Goal: Check status: Check status

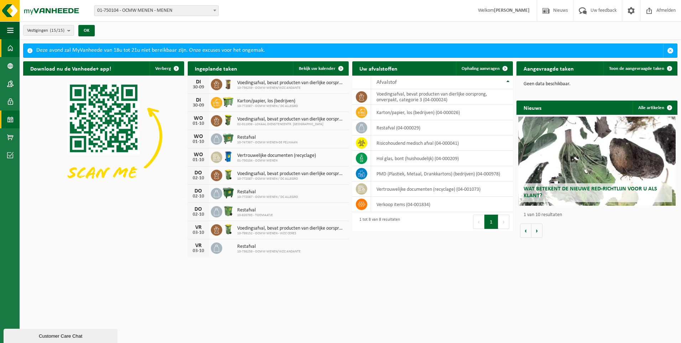
click at [6, 121] on link "Kalender" at bounding box center [10, 119] width 20 height 18
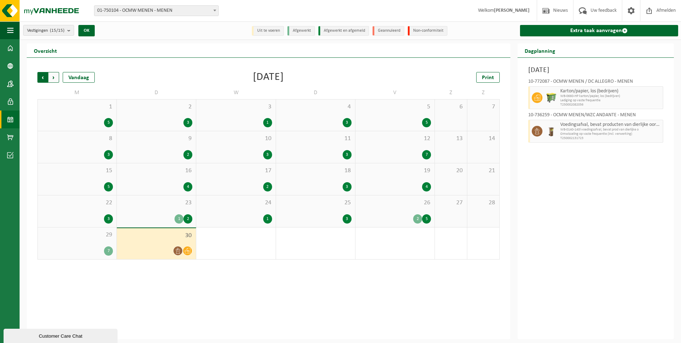
click at [57, 79] on span "Volgende" at bounding box center [53, 77] width 11 height 11
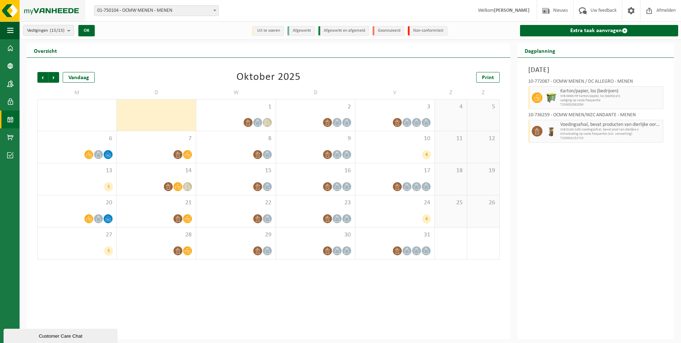
click at [37, 15] on img at bounding box center [42, 10] width 85 height 21
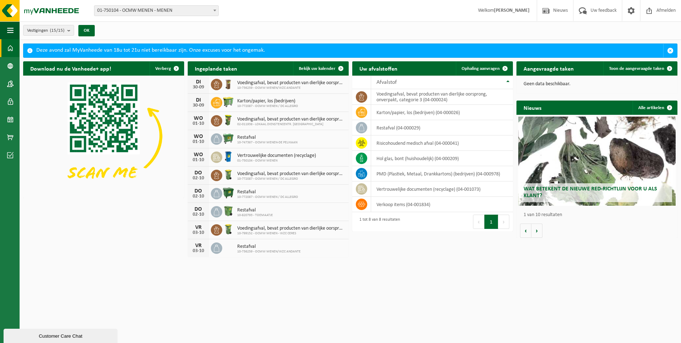
click at [371, 68] on h2 "Uw afvalstoffen" at bounding box center [378, 68] width 52 height 14
click at [387, 190] on td "vertrouwelijke documenten (recyclage) (04-001073)" at bounding box center [442, 188] width 142 height 15
click at [12, 119] on span at bounding box center [10, 119] width 6 height 18
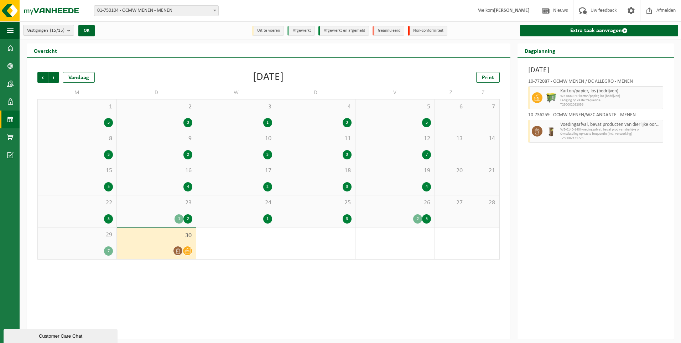
click at [268, 31] on li "Uit te voeren" at bounding box center [268, 31] width 32 height 10
click at [52, 78] on span "Volgende" at bounding box center [53, 77] width 11 height 11
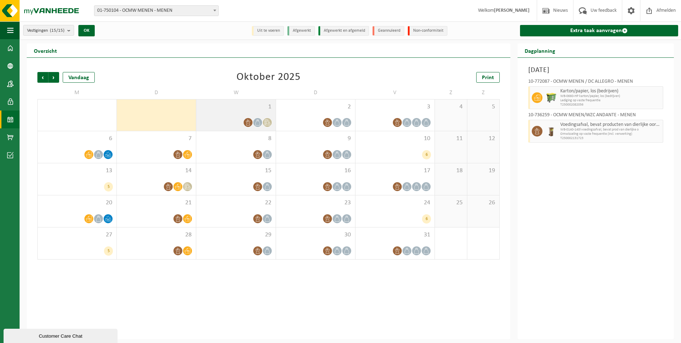
click at [202, 115] on div "1" at bounding box center [235, 114] width 79 height 31
